Goal: Task Accomplishment & Management: Manage account settings

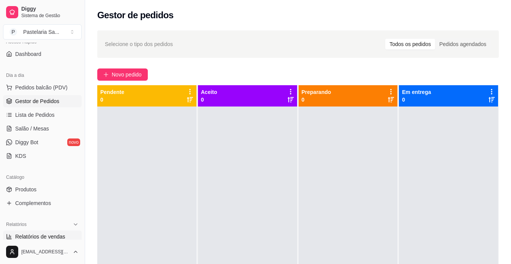
scroll to position [55, 0]
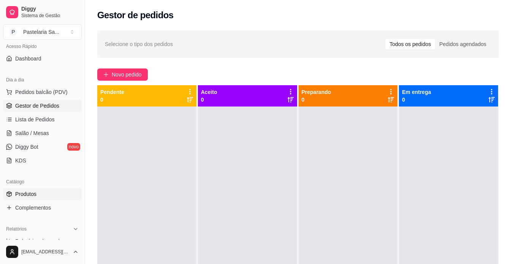
click at [39, 196] on link "Produtos" at bounding box center [42, 194] width 79 height 12
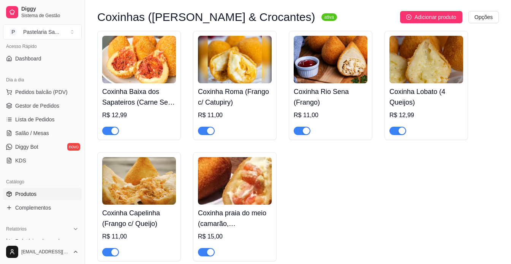
scroll to position [873, 0]
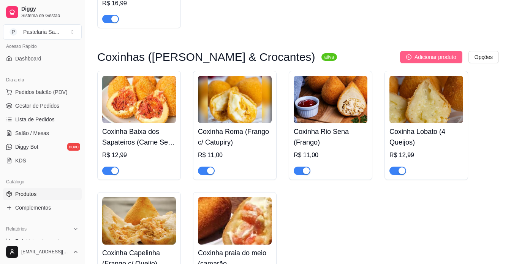
click at [443, 61] on span "Adicionar produto" at bounding box center [435, 57] width 42 height 8
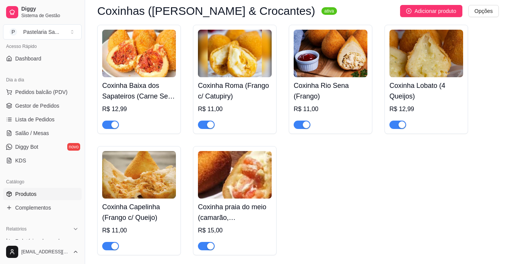
scroll to position [835, 0]
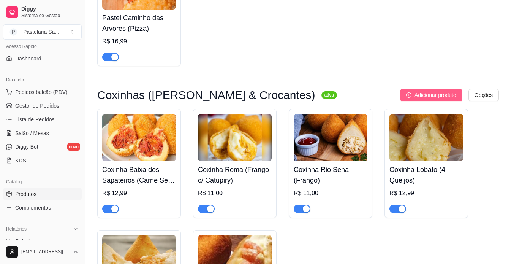
click at [429, 99] on span "Adicionar produto" at bounding box center [435, 95] width 42 height 8
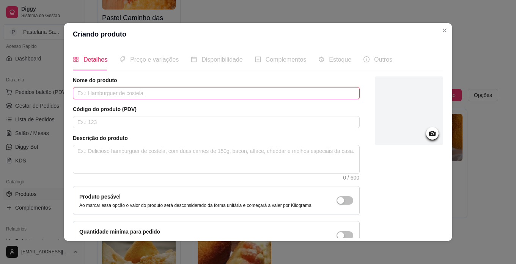
click at [130, 95] on input "text" at bounding box center [216, 93] width 287 height 12
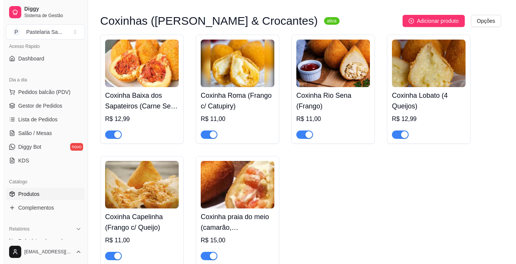
scroll to position [911, 0]
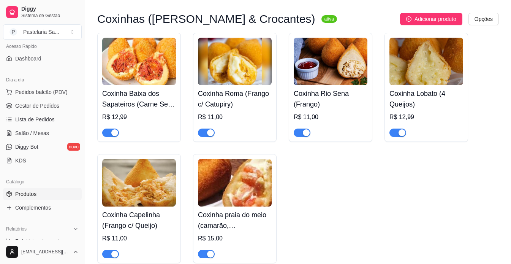
click at [242, 199] on img at bounding box center [235, 182] width 74 height 47
click at [436, 22] on span "Adicionar produto" at bounding box center [435, 19] width 42 height 8
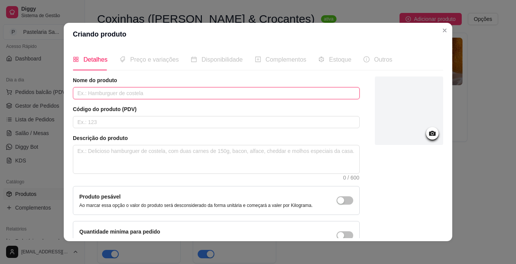
click at [240, 90] on input "text" at bounding box center [216, 93] width 287 height 12
type input "Coxinha Saboeiro (queijo e presunto)"
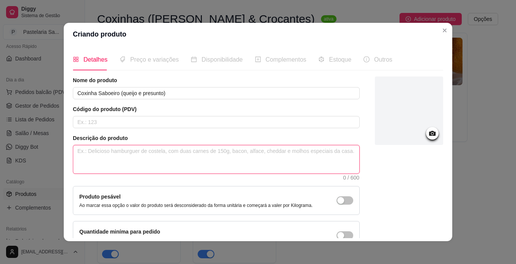
click at [141, 153] on textarea at bounding box center [216, 159] width 286 height 28
type textarea "s"
type textarea "sa"
type textarea "sab"
type textarea "sabo"
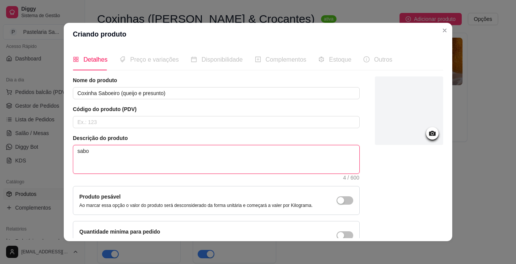
type textarea "saboe"
type textarea "saboei"
type textarea "saboeir"
type textarea "saboeiro"
type textarea "saboeiro("
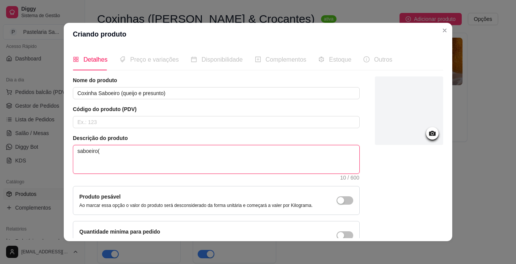
type textarea "saboeiro(q"
type textarea "saboeiro(qu"
type textarea "saboeiro(que"
type textarea "saboeiro(quei"
type textarea "saboeiro(queij"
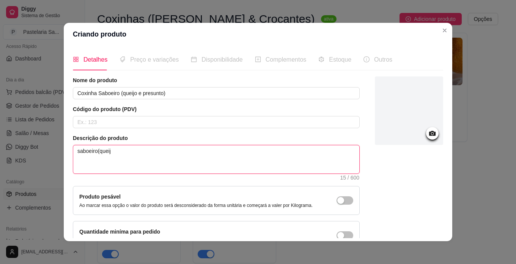
type textarea "saboeiro(queijo"
type textarea "saboeiro(queijo e"
type textarea "saboeiro(queijo e p"
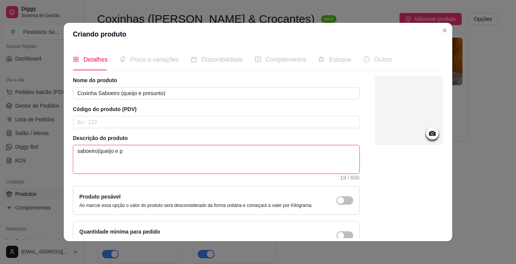
type textarea "saboeiro(queijo e pr"
type textarea "saboeiro(queijo e pre"
type textarea "saboeiro(queijo e pres"
type textarea "saboeiro(queijo e presu"
type textarea "saboeiro(queijo e presun"
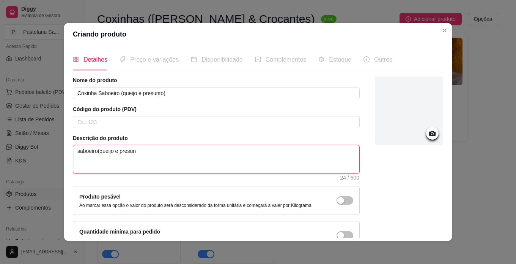
type textarea "saboeiro(queijo e presunt"
type textarea "saboeiro(queijo e presunto"
type textarea "saboeiro(queijo e presunto*"
type textarea "saboeiro(queijo e presunto"
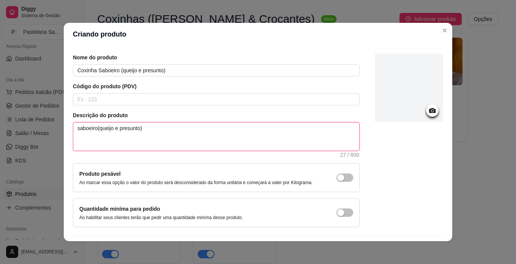
scroll to position [0, 0]
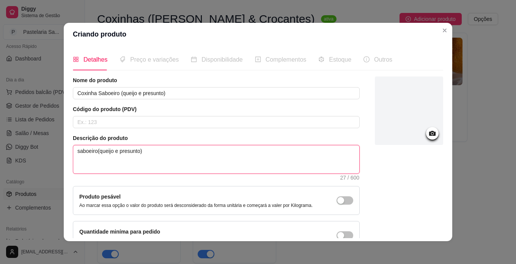
type textarea "saboeiro(queijo e presunto)"
click at [429, 135] on icon at bounding box center [432, 133] width 6 height 5
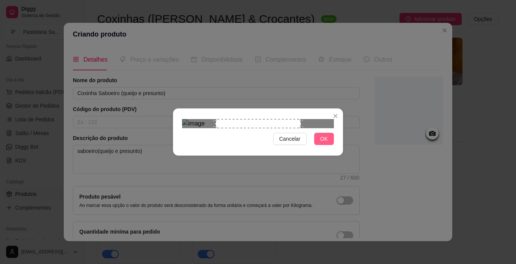
click at [325, 143] on span "OK" at bounding box center [325, 138] width 8 height 8
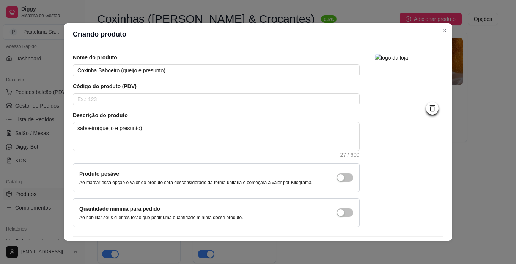
scroll to position [46, 0]
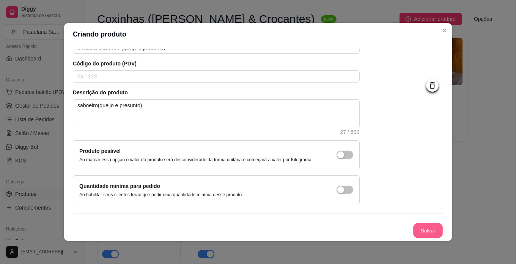
click at [418, 236] on button "Salvar" at bounding box center [429, 230] width 30 height 15
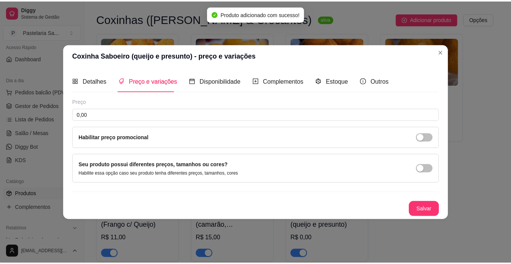
scroll to position [0, 0]
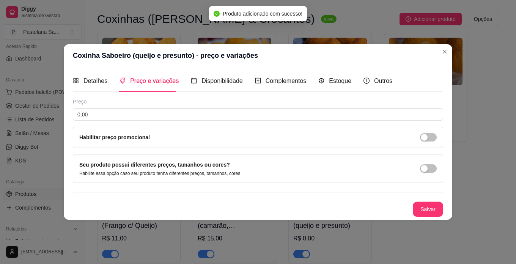
click at [354, 49] on div "Coxinha Saboeiro (queijo e presunto) - preço e variações Detalhes Preço e varia…" at bounding box center [258, 132] width 516 height 264
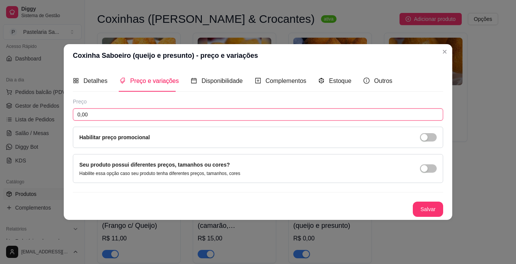
click at [202, 111] on input "0,00" at bounding box center [258, 114] width 371 height 12
type input "11,00"
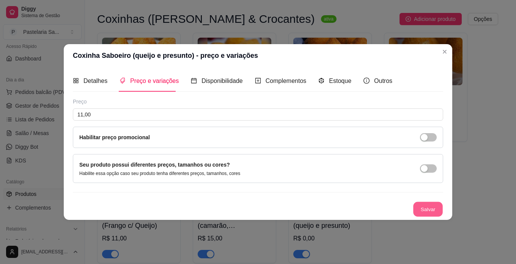
click at [433, 208] on button "Salvar" at bounding box center [429, 209] width 30 height 15
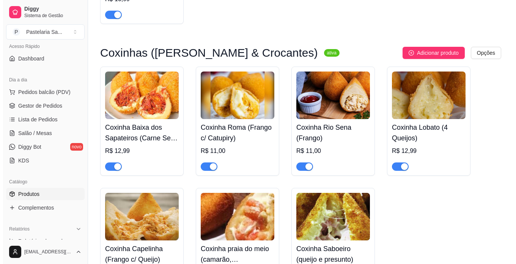
scroll to position [873, 0]
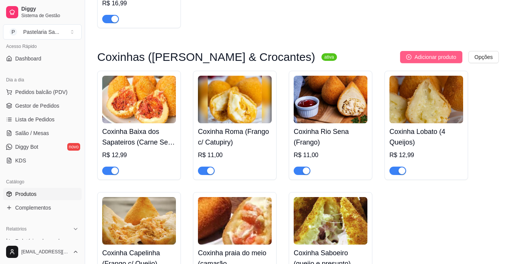
click at [442, 62] on button "Adicionar produto" at bounding box center [431, 57] width 62 height 12
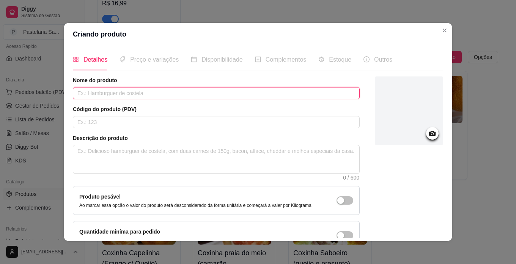
click at [235, 92] on input "text" at bounding box center [216, 93] width 287 height 12
type input "Coxinha Vila dois de julho (frango, calabresa, mussarela e oregano)"
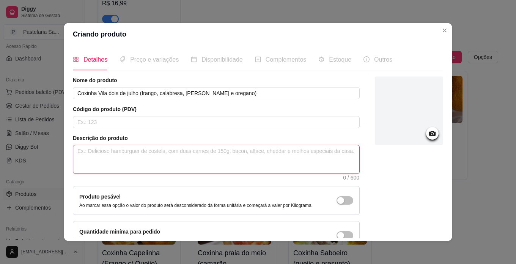
click at [157, 155] on textarea at bounding box center [216, 159] width 286 height 28
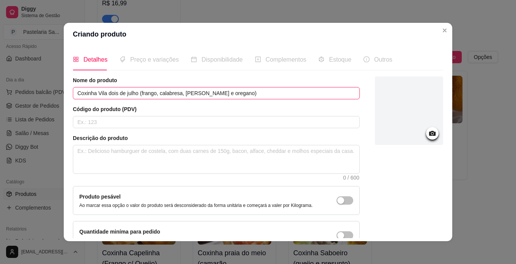
click at [238, 90] on input "Coxinha Vila dois de julho (frango, calabresa, mussarela e oregano)" at bounding box center [216, 93] width 287 height 12
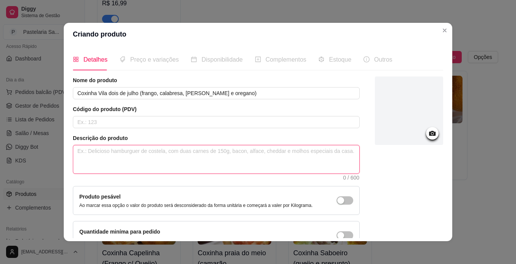
click at [188, 149] on textarea at bounding box center [216, 159] width 286 height 28
paste textarea "Coxinha Vila dois de julho (frango, calabresa, mussarela e oregano)"
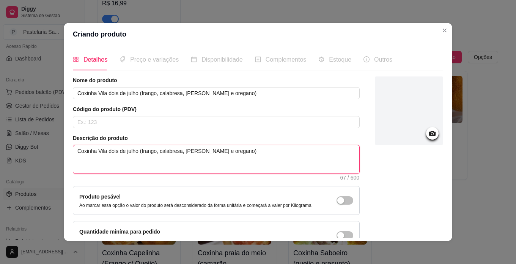
type textarea "Coxinha Vila dois de julho (frango, calabresa, mussarela e oregano)"
click at [423, 124] on div at bounding box center [409, 110] width 68 height 68
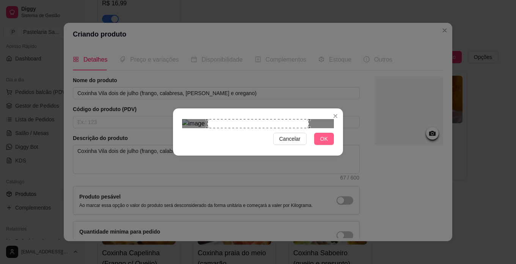
click at [327, 143] on span "OK" at bounding box center [325, 138] width 8 height 8
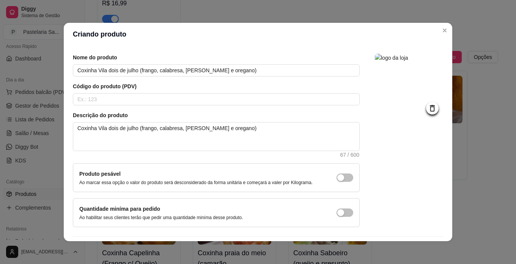
scroll to position [46, 0]
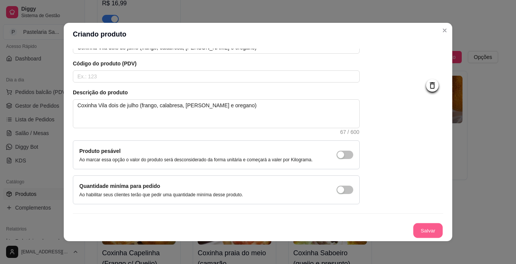
click at [424, 232] on button "Salvar" at bounding box center [429, 230] width 30 height 15
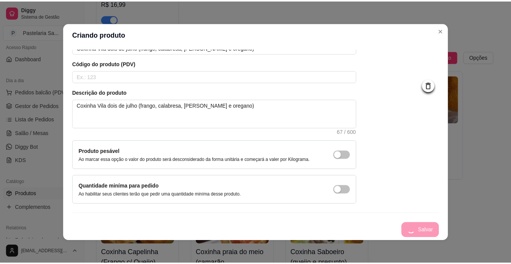
scroll to position [0, 0]
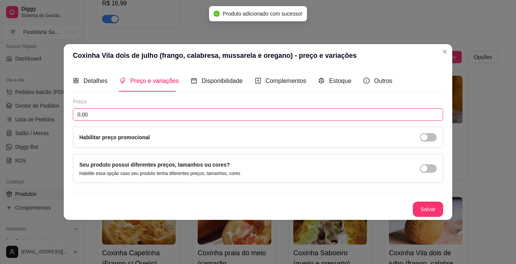
click at [122, 118] on input "0,00" at bounding box center [258, 114] width 371 height 12
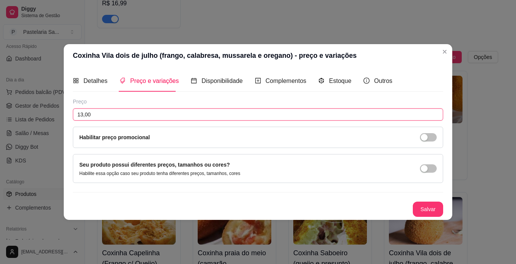
type input "13,00"
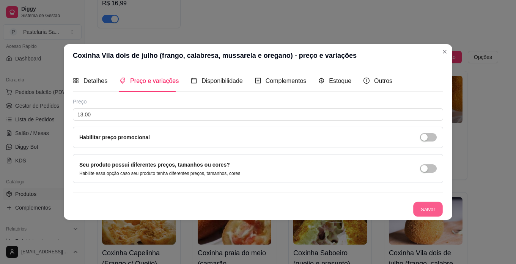
click at [433, 210] on button "Salvar" at bounding box center [429, 209] width 30 height 15
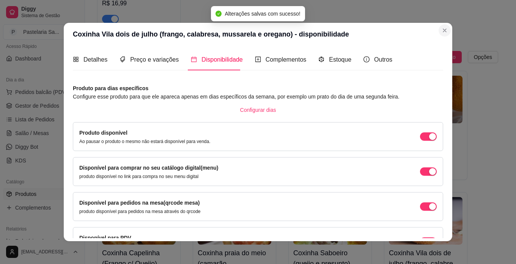
click at [445, 53] on div "Detalhes Preço e variações Disponibilidade Complementos Estoque Outros Nome do …" at bounding box center [258, 143] width 389 height 195
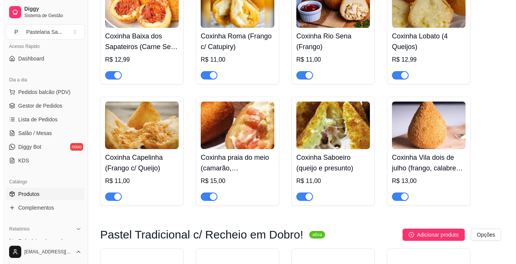
scroll to position [987, 0]
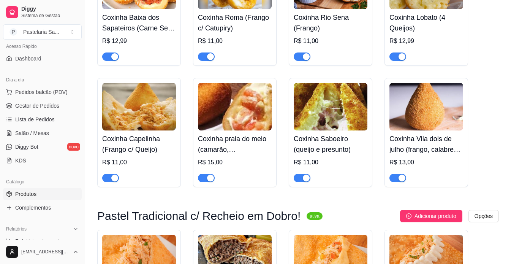
click at [336, 120] on img at bounding box center [331, 106] width 74 height 47
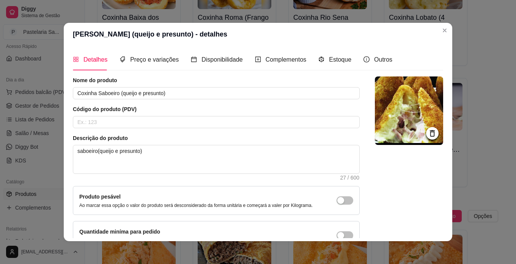
click at [428, 132] on icon at bounding box center [432, 133] width 9 height 9
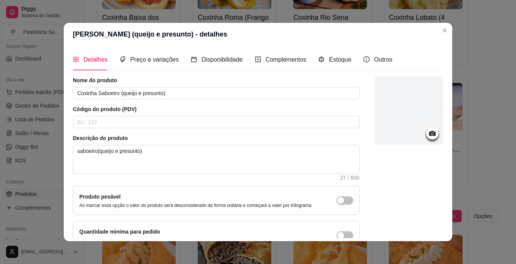
click at [429, 131] on icon at bounding box center [432, 133] width 6 height 5
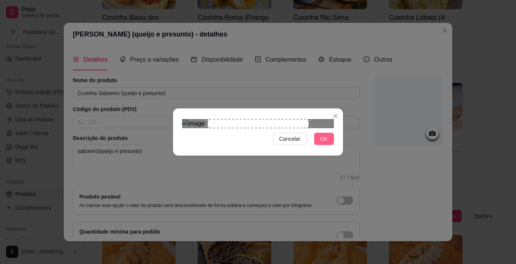
click at [322, 143] on span "OK" at bounding box center [325, 138] width 8 height 8
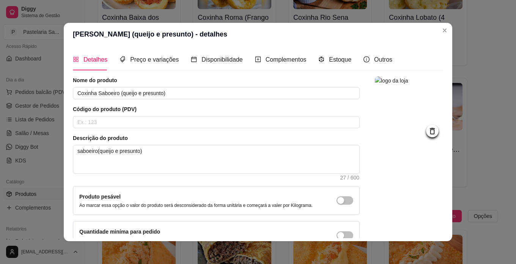
scroll to position [46, 0]
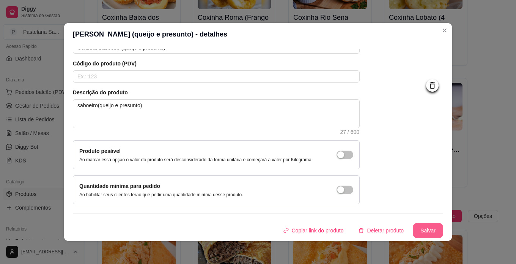
click at [421, 226] on button "Salvar" at bounding box center [428, 230] width 30 height 15
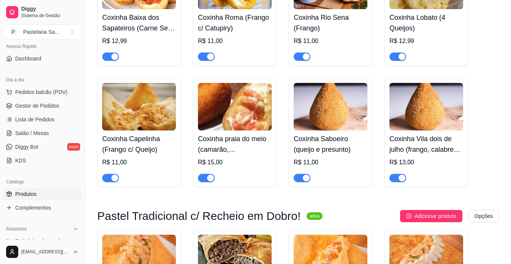
click at [245, 128] on img at bounding box center [235, 106] width 74 height 47
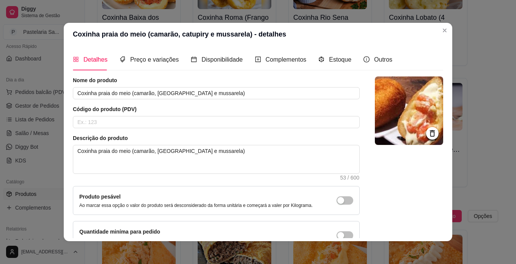
click at [428, 132] on icon at bounding box center [432, 133] width 9 height 9
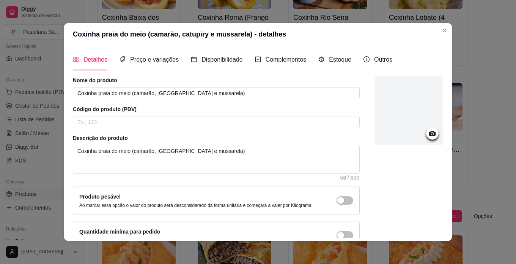
click at [428, 133] on icon at bounding box center [432, 133] width 9 height 9
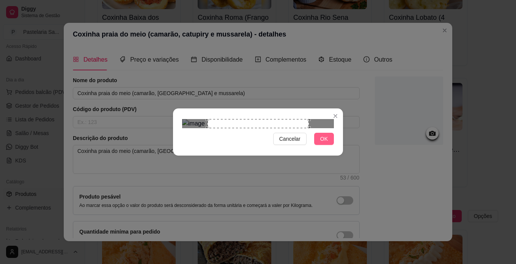
click at [325, 143] on span "OK" at bounding box center [325, 138] width 8 height 8
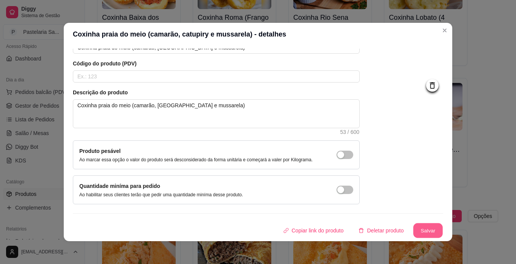
click at [424, 233] on button "Salvar" at bounding box center [429, 230] width 30 height 15
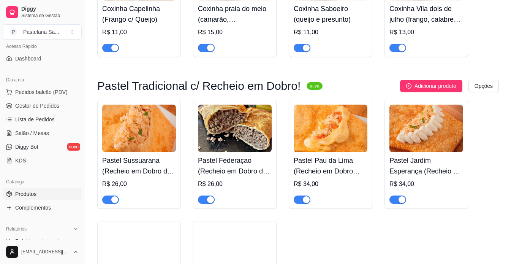
scroll to position [1025, 0]
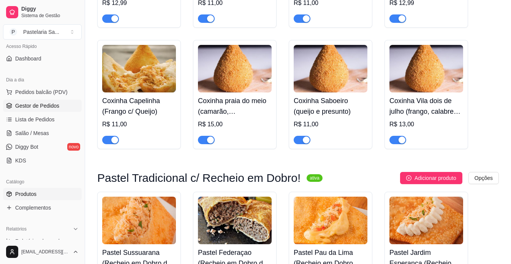
click at [54, 102] on span "Gestor de Pedidos" at bounding box center [37, 106] width 44 height 8
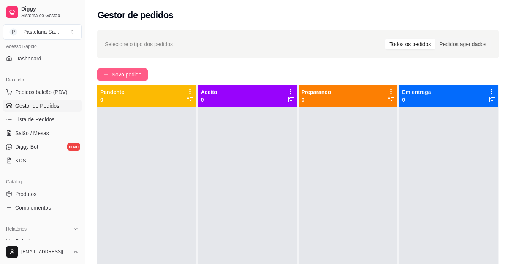
click at [139, 79] on button "Novo pedido" at bounding box center [122, 74] width 51 height 12
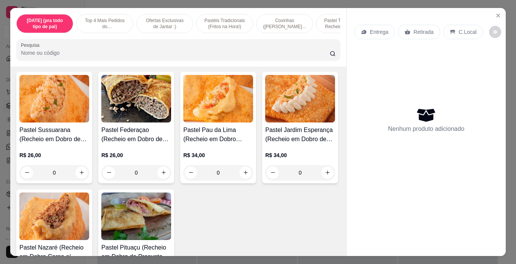
scroll to position [1101, 0]
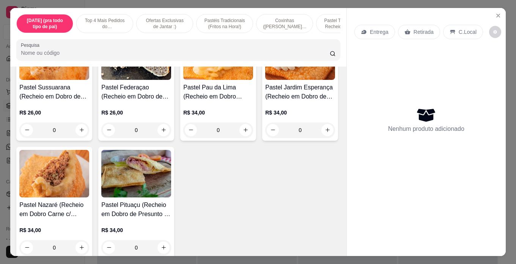
type input "1"
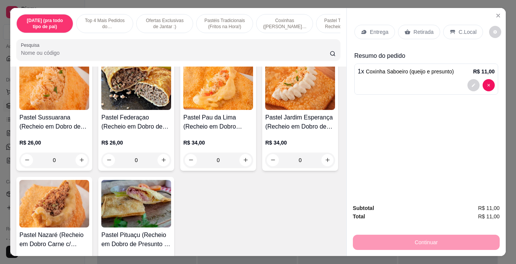
scroll to position [1025, 0]
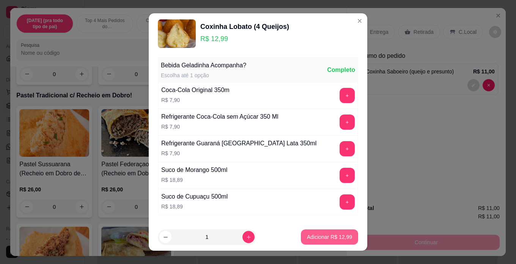
click at [307, 234] on p "Adicionar R$ 12,99" at bounding box center [329, 237] width 45 height 8
type input "1"
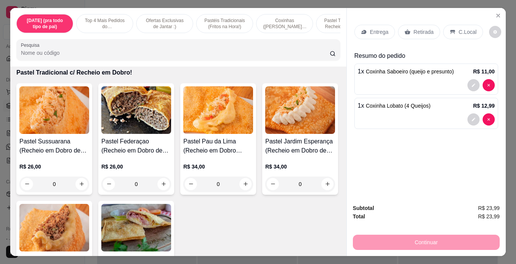
scroll to position [1101, 0]
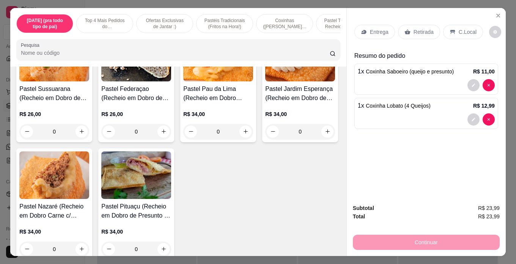
type input "1"
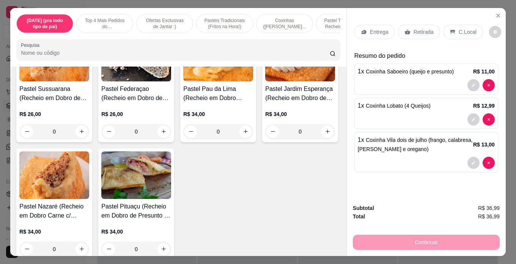
scroll to position [1139, 0]
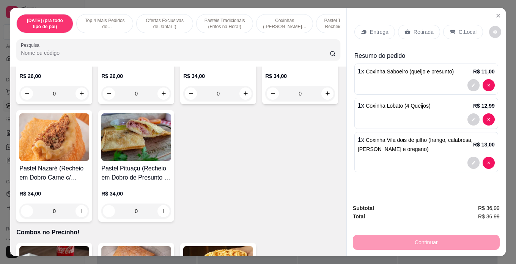
click at [385, 28] on div "Entrega" at bounding box center [375, 32] width 41 height 14
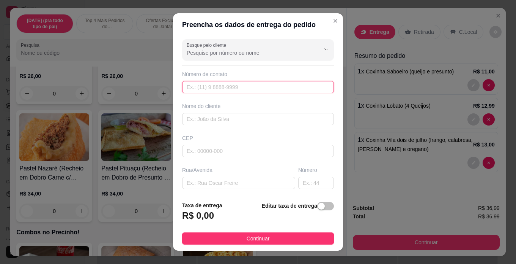
click at [270, 89] on input "text" at bounding box center [258, 87] width 152 height 12
click at [279, 89] on input "text" at bounding box center [258, 87] width 152 height 12
type input "[PHONE_NUMBER]"
click at [286, 117] on input "text" at bounding box center [258, 119] width 152 height 12
type input "[PERSON_NAME]"
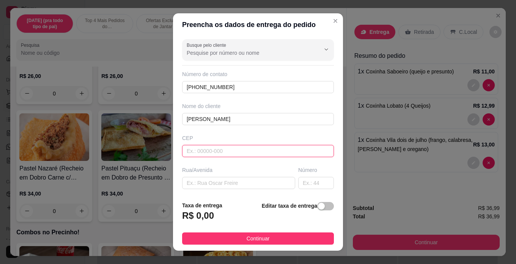
click at [254, 152] on input "text" at bounding box center [258, 151] width 152 height 12
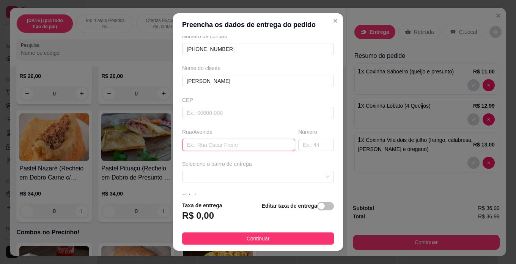
click at [239, 147] on input "text" at bounding box center [238, 145] width 113 height 12
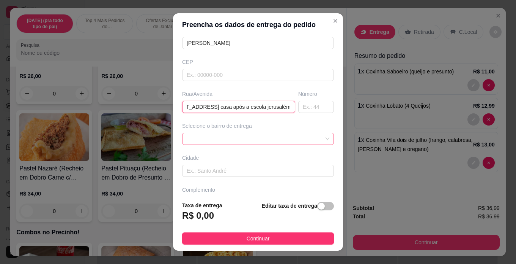
scroll to position [97, 0]
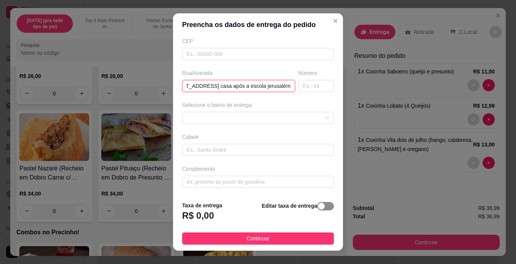
type input "rua dos falcões, 112 canabrava, 5 casa após a escola jerusalém"
click at [317, 204] on button "button" at bounding box center [325, 206] width 17 height 8
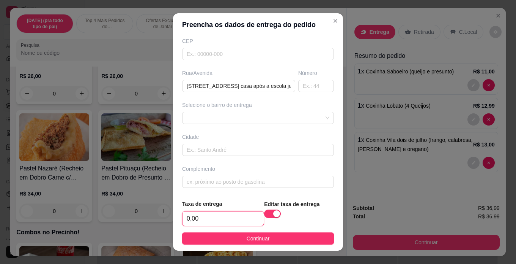
click at [205, 216] on input "0,00" at bounding box center [223, 218] width 81 height 14
type input "7,00"
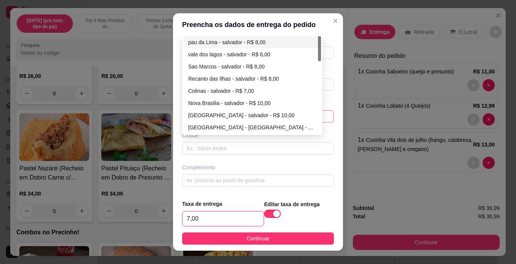
click at [228, 113] on div "650c7f309f71ef0f5d513578 650c801b9f71ef0f5d51357b pau da Lima - salvador - R$ 8…" at bounding box center [258, 116] width 152 height 12
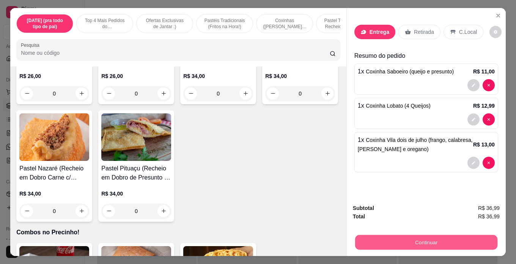
click at [413, 238] on button "Continuar" at bounding box center [426, 242] width 142 height 15
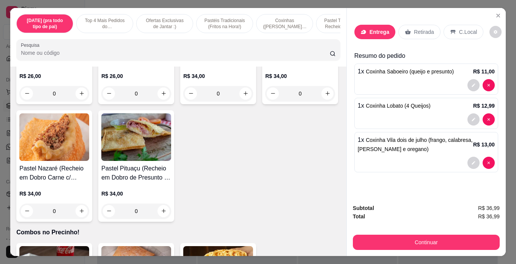
click at [366, 27] on div "Entrega" at bounding box center [375, 32] width 41 height 14
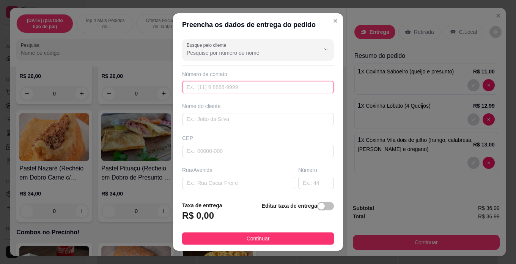
click at [260, 84] on input "text" at bounding box center [258, 87] width 152 height 12
type input "[PHONE_NUMBER]"
click at [263, 120] on input "text" at bounding box center [258, 119] width 152 height 12
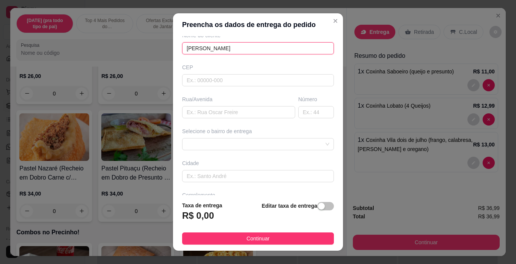
scroll to position [76, 0]
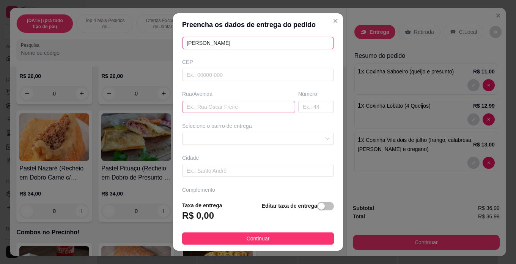
type input "[PERSON_NAME]"
click at [221, 104] on input "text" at bounding box center [238, 107] width 113 height 12
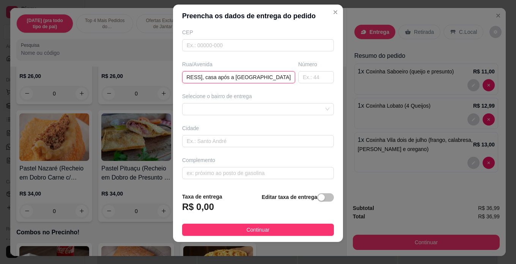
scroll to position [11, 0]
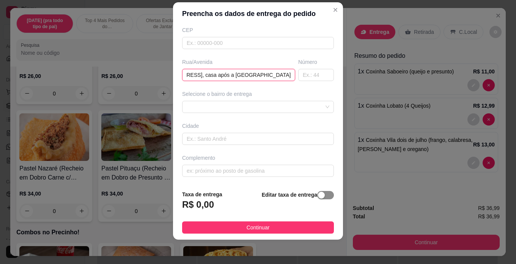
type input "rua dos falcões, 112 canabrava 5, casa após a escola jerusalem"
click at [320, 199] on span "button" at bounding box center [325, 195] width 17 height 8
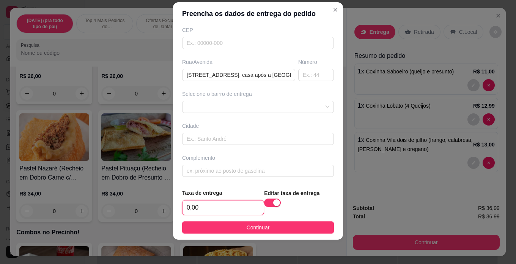
click at [210, 214] on input "0,00" at bounding box center [223, 207] width 81 height 14
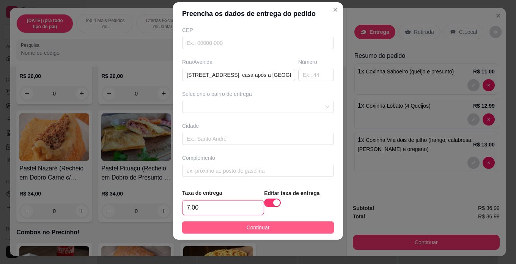
type input "7,00"
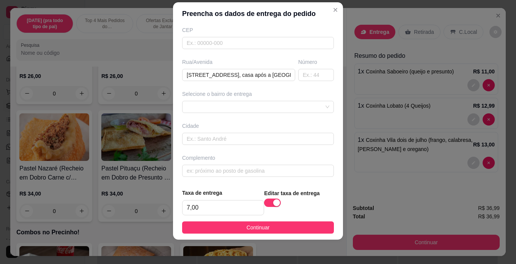
drag, startPoint x: 309, startPoint y: 228, endPoint x: 310, endPoint y: 245, distance: 16.8
click at [309, 230] on button "Continuar" at bounding box center [258, 227] width 152 height 12
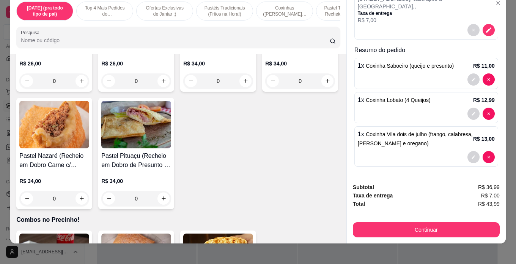
scroll to position [19, 0]
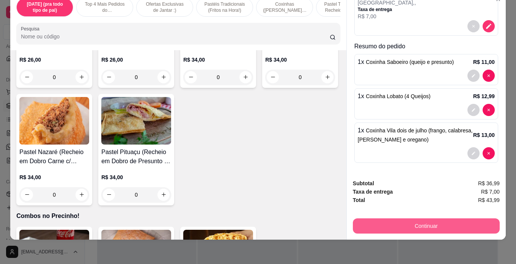
click at [430, 219] on button "Continuar" at bounding box center [426, 225] width 147 height 15
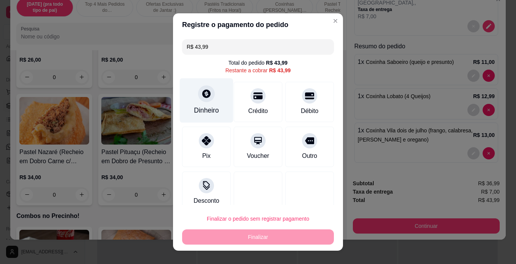
click at [198, 107] on div "Dinheiro" at bounding box center [206, 110] width 25 height 10
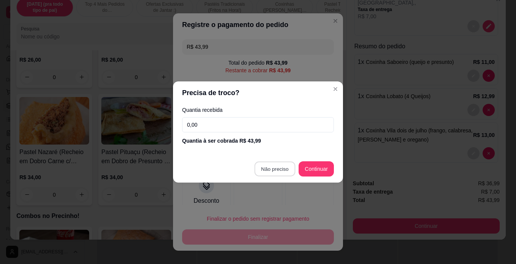
type input "R$ 0,00"
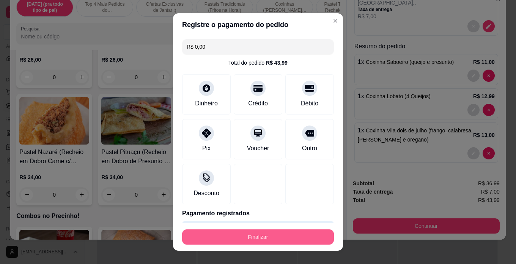
click at [286, 230] on button "Finalizar" at bounding box center [258, 236] width 152 height 15
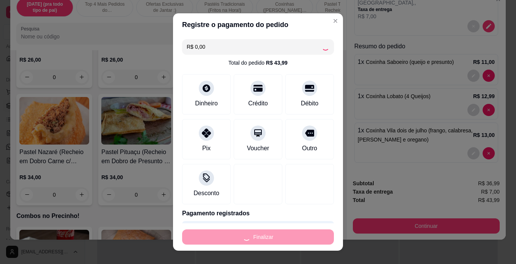
type input "0"
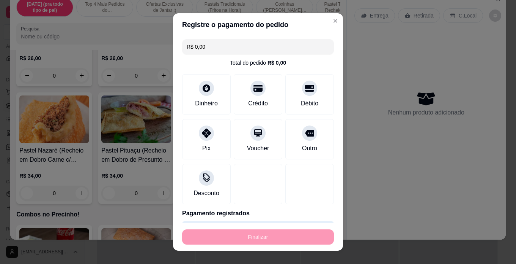
type input "-R$ 43,99"
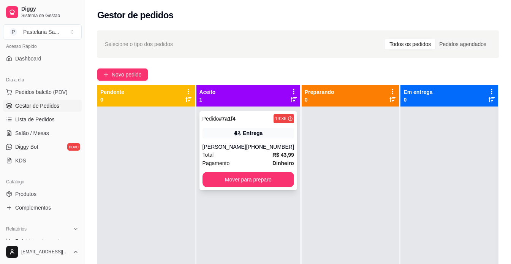
click at [243, 141] on div "Pedido # 7a1f4 19:36 Entrega ketelyn (71) 99300-2399 Total R$ 43,99 Pagamento D…" at bounding box center [248, 150] width 98 height 79
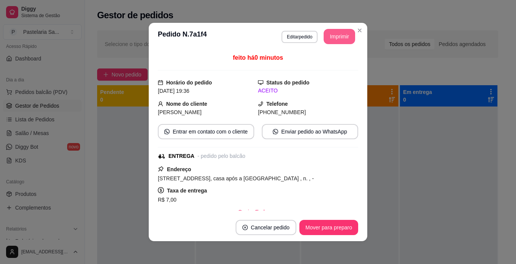
click at [328, 36] on button "Imprimir" at bounding box center [340, 36] width 32 height 15
click at [313, 230] on button "Mover para preparo" at bounding box center [329, 226] width 59 height 15
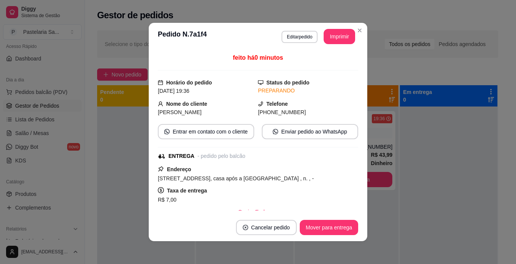
click at [398, 176] on div "**********" at bounding box center [258, 132] width 516 height 264
drag, startPoint x: 347, startPoint y: 71, endPoint x: 352, endPoint y: 64, distance: 8.5
click at [351, 66] on div "feito há 0 minutos Horário do pedido 12/08/2025 19:36 Status do pedido PREPARAN…" at bounding box center [258, 131] width 201 height 157
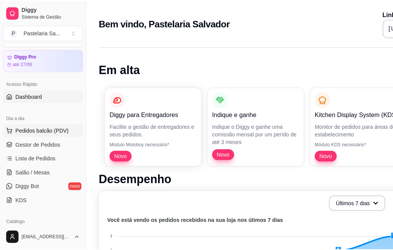
scroll to position [38, 0]
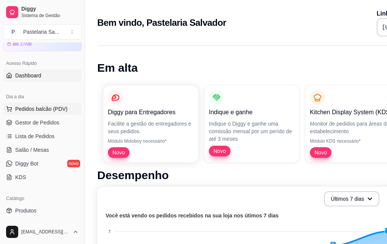
click at [44, 108] on span "Pedidos balcão (PDV)" at bounding box center [41, 109] width 52 height 8
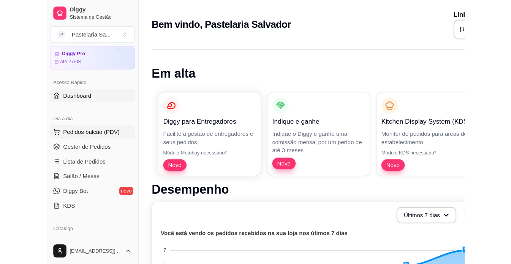
scroll to position [38, 0]
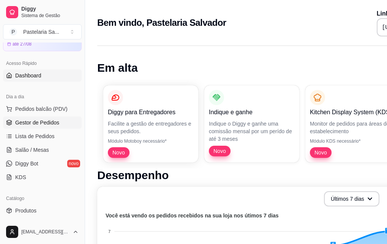
click at [62, 118] on link "Gestor de Pedidos" at bounding box center [42, 123] width 79 height 12
